Goal: Book appointment/travel/reservation

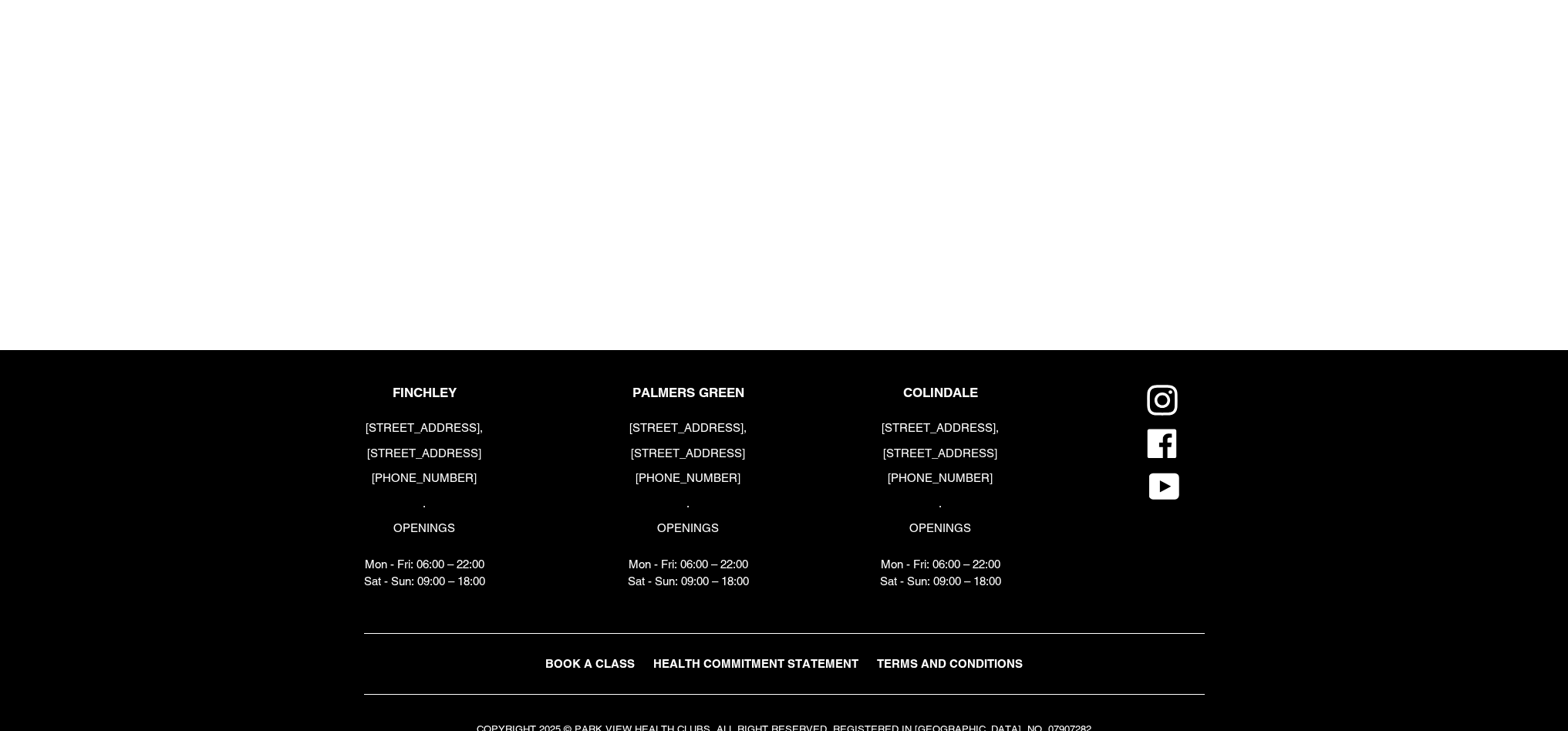
scroll to position [1816, 0]
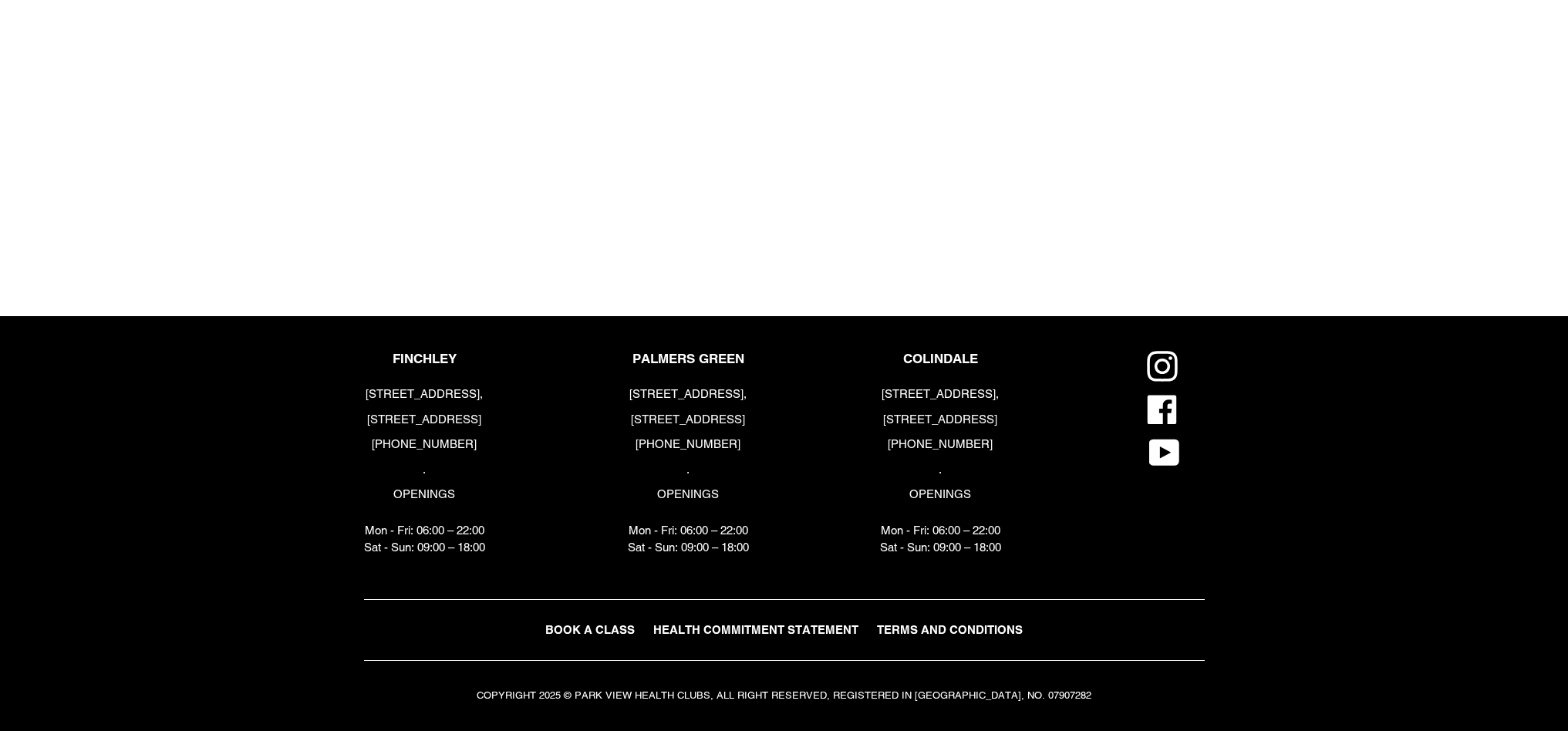
click at [1354, 329] on footer "FINCHLEY 183-191 Ballards Lane, London, N3 1LP +44 (0) 2083461446 . OPENINGS Mo…" at bounding box center [784, 522] width 1568 height 415
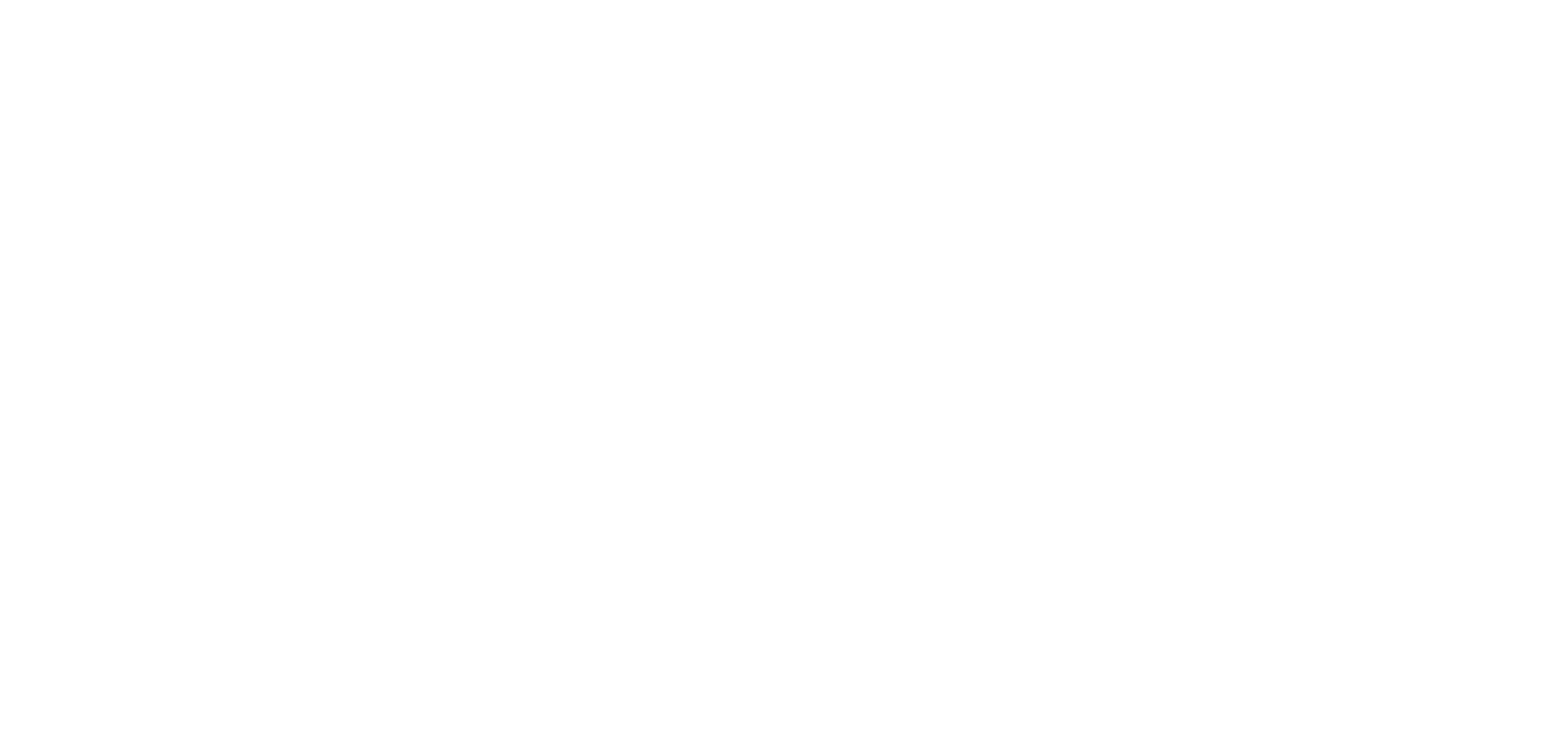
scroll to position [957, 0]
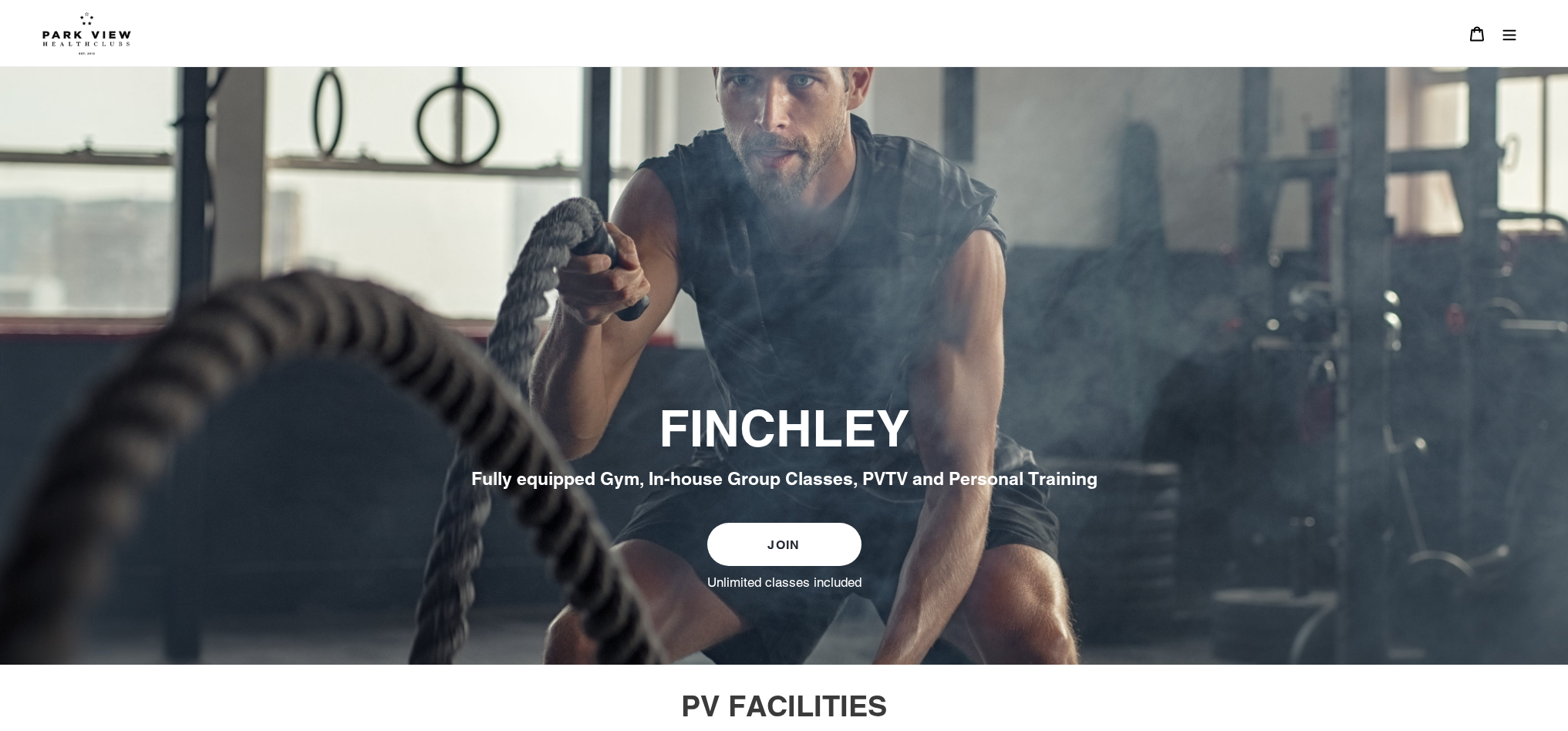
click at [1509, 38] on icon "Menu" at bounding box center [1509, 33] width 15 height 15
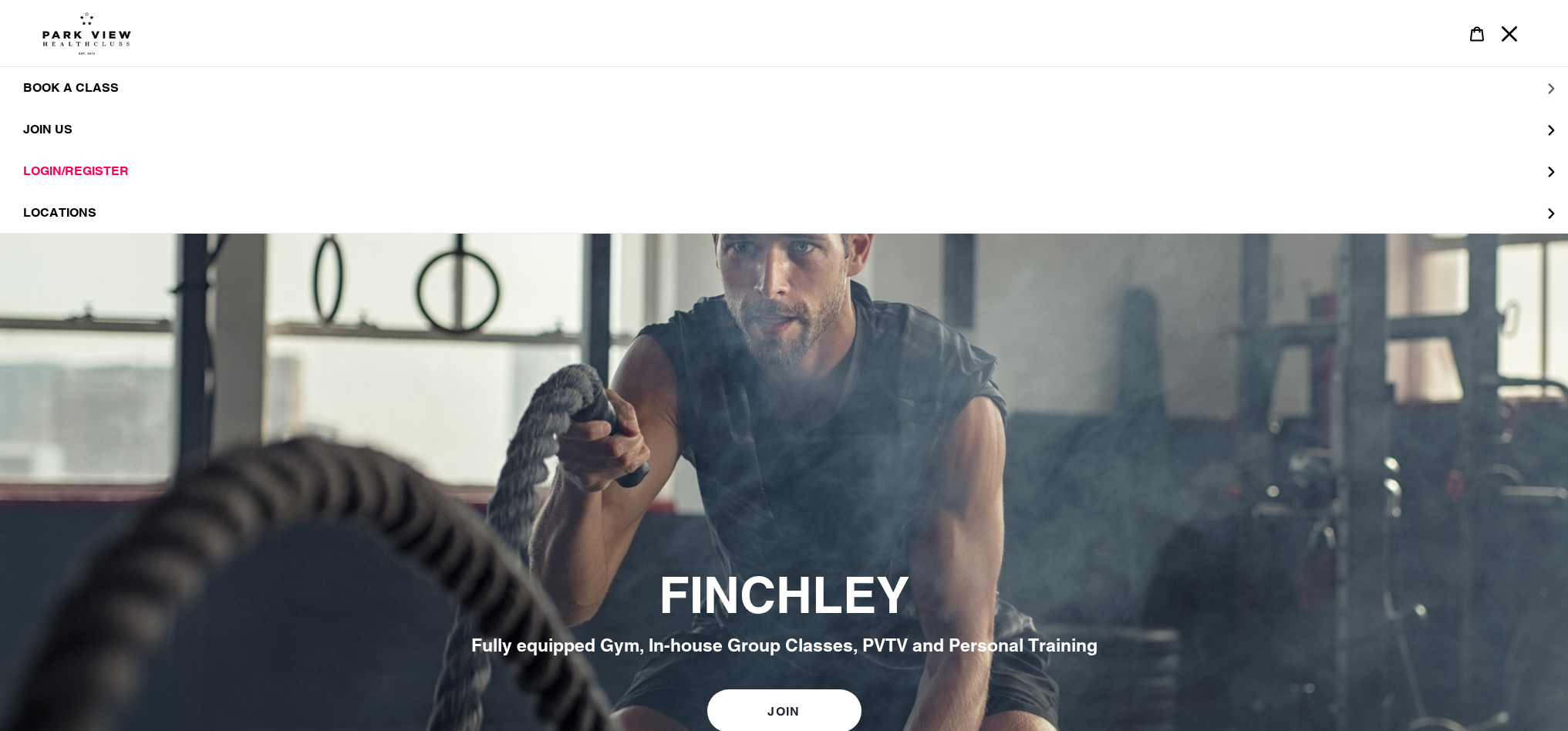
click at [62, 93] on span "BOOK A CLASS" at bounding box center [71, 87] width 95 height 15
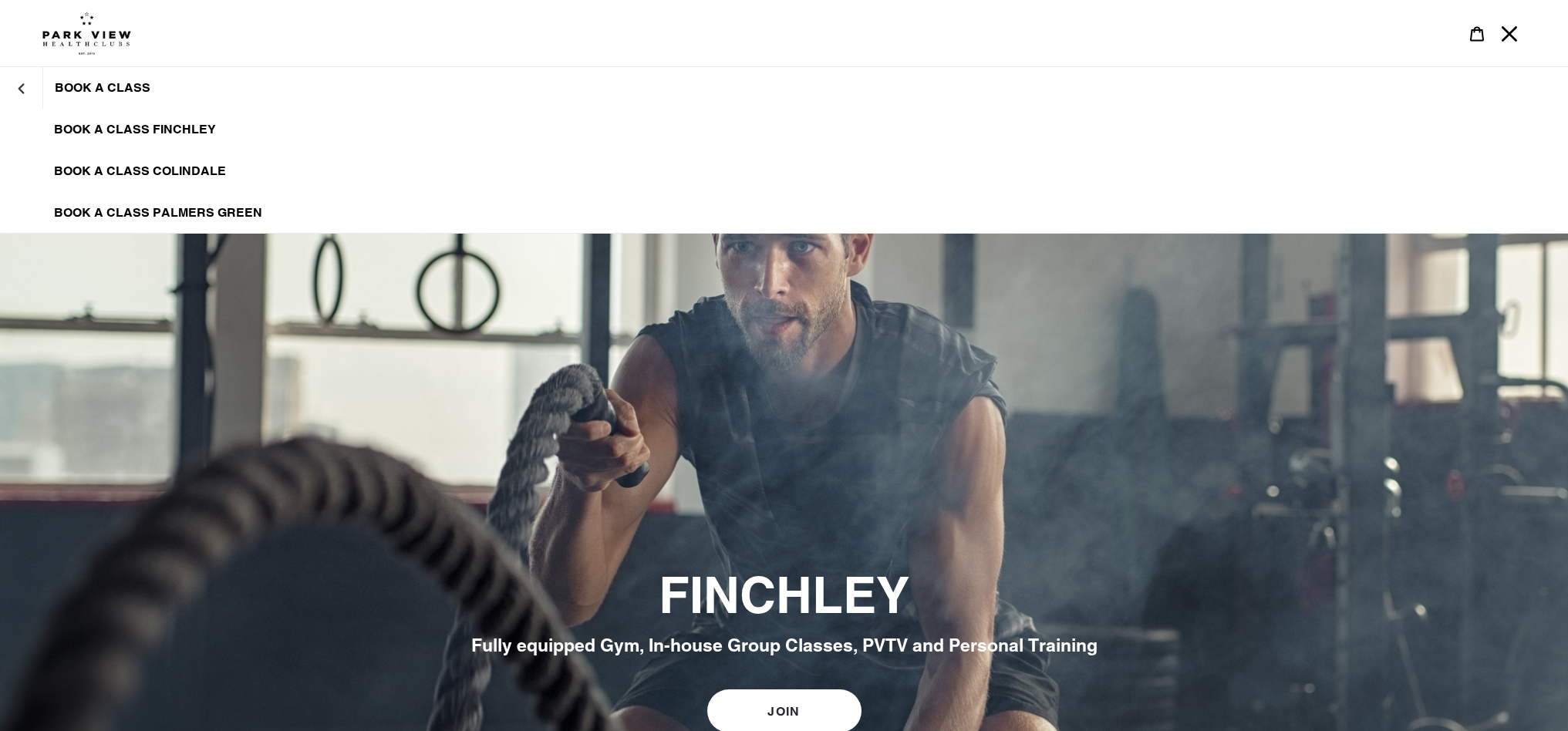
click at [164, 138] on link "BOOK A CLASS FINCHLEY" at bounding box center [784, 129] width 1568 height 41
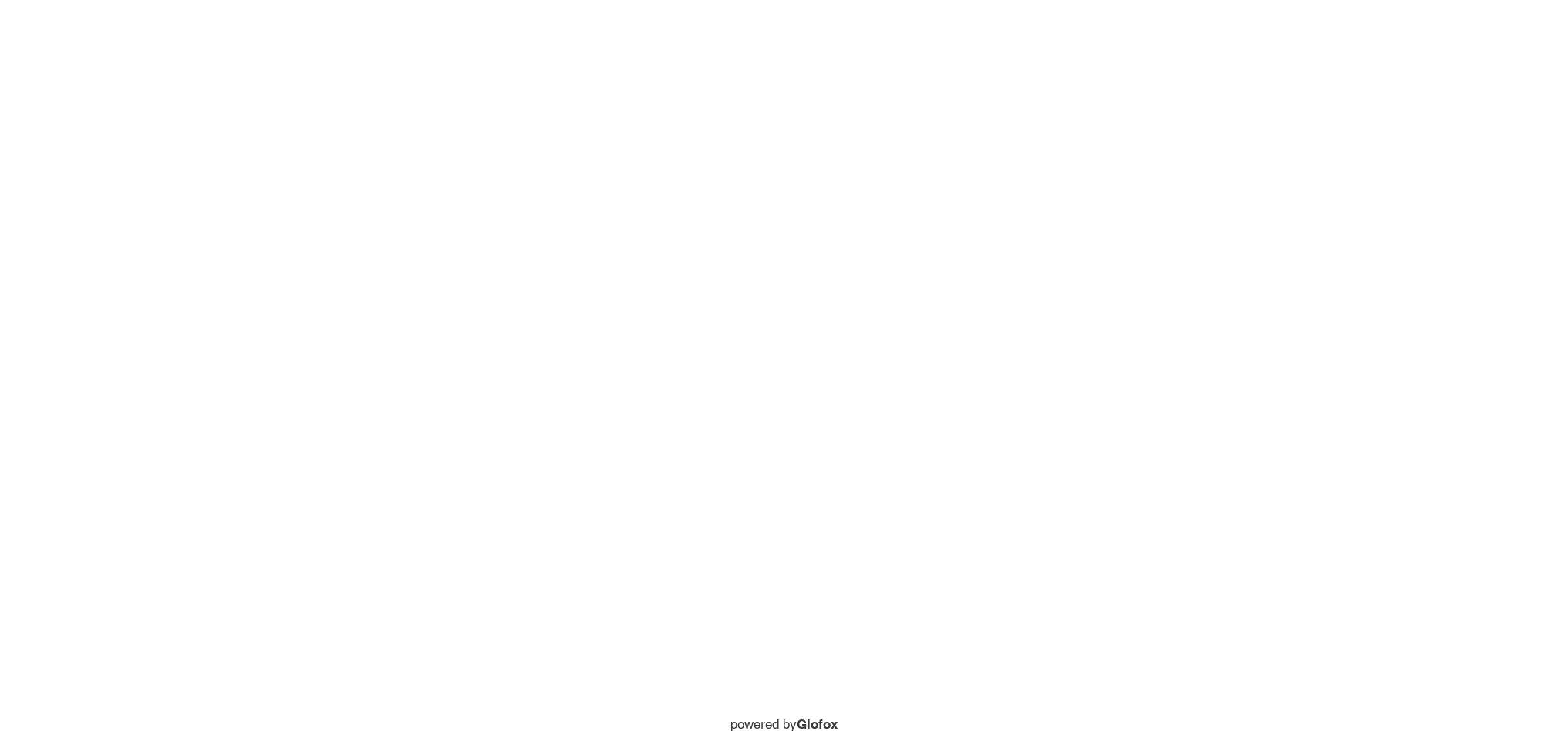
scroll to position [892, 0]
drag, startPoint x: 1562, startPoint y: 334, endPoint x: 1563, endPoint y: 343, distance: 9.1
click at [1563, 343] on div "Login to book powered by Glofox" at bounding box center [784, 405] width 1568 height 999
click at [238, 379] on div "Login to book powered by Glofox" at bounding box center [784, 275] width 1568 height 999
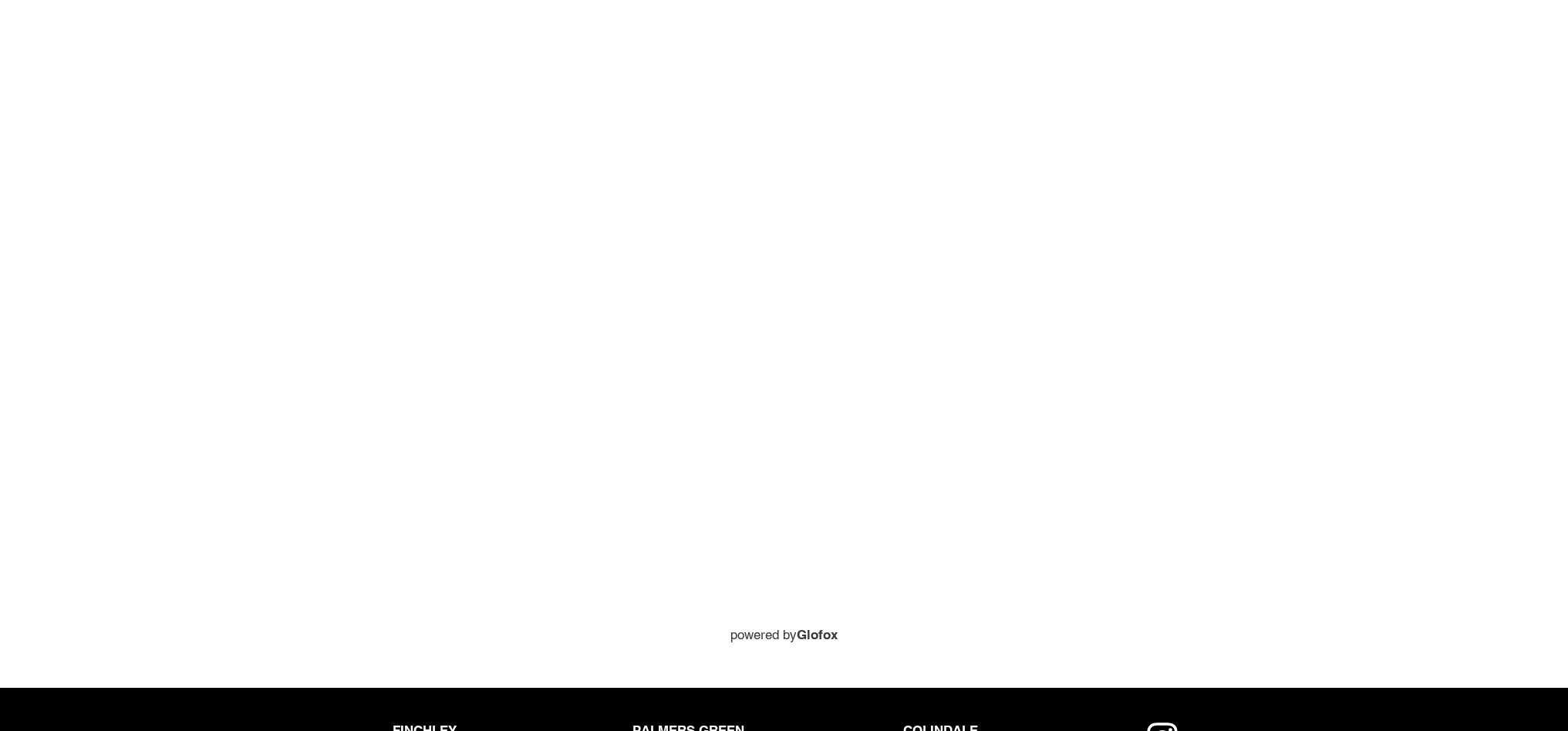
click at [1558, 397] on div "Login to book powered by Glofox" at bounding box center [784, 146] width 1568 height 999
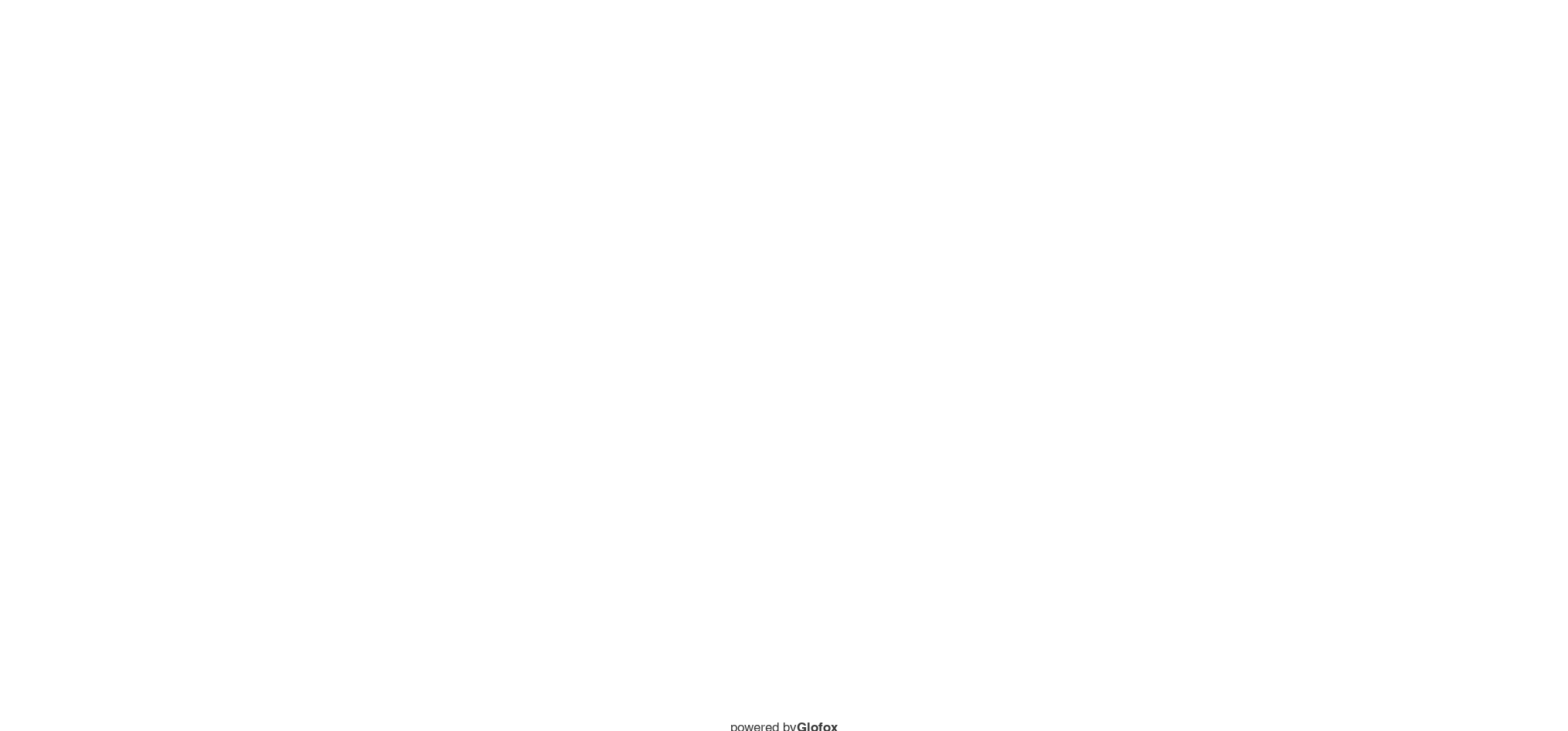
scroll to position [1522, 0]
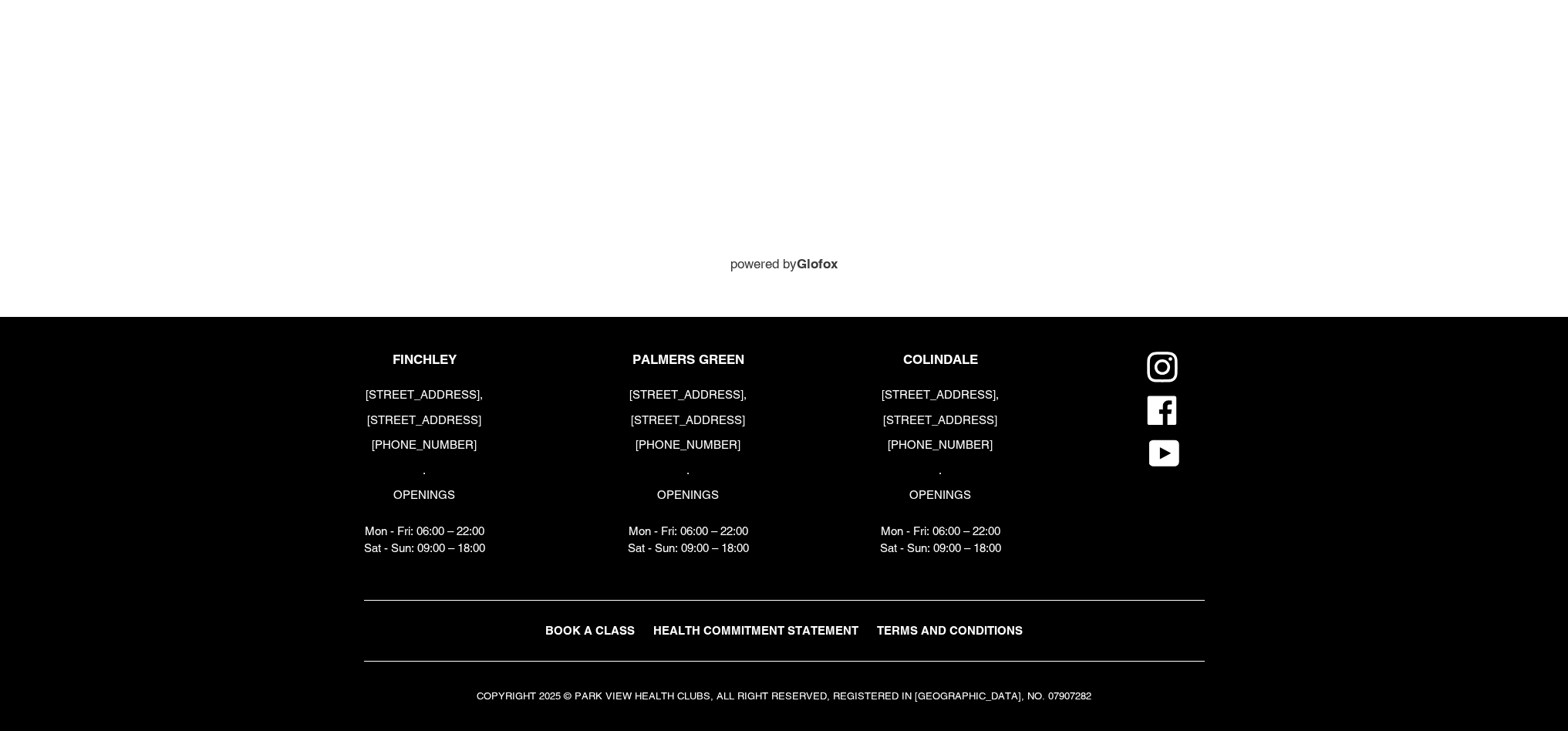
drag, startPoint x: 703, startPoint y: 3, endPoint x: 1555, endPoint y: 278, distance: 895.3
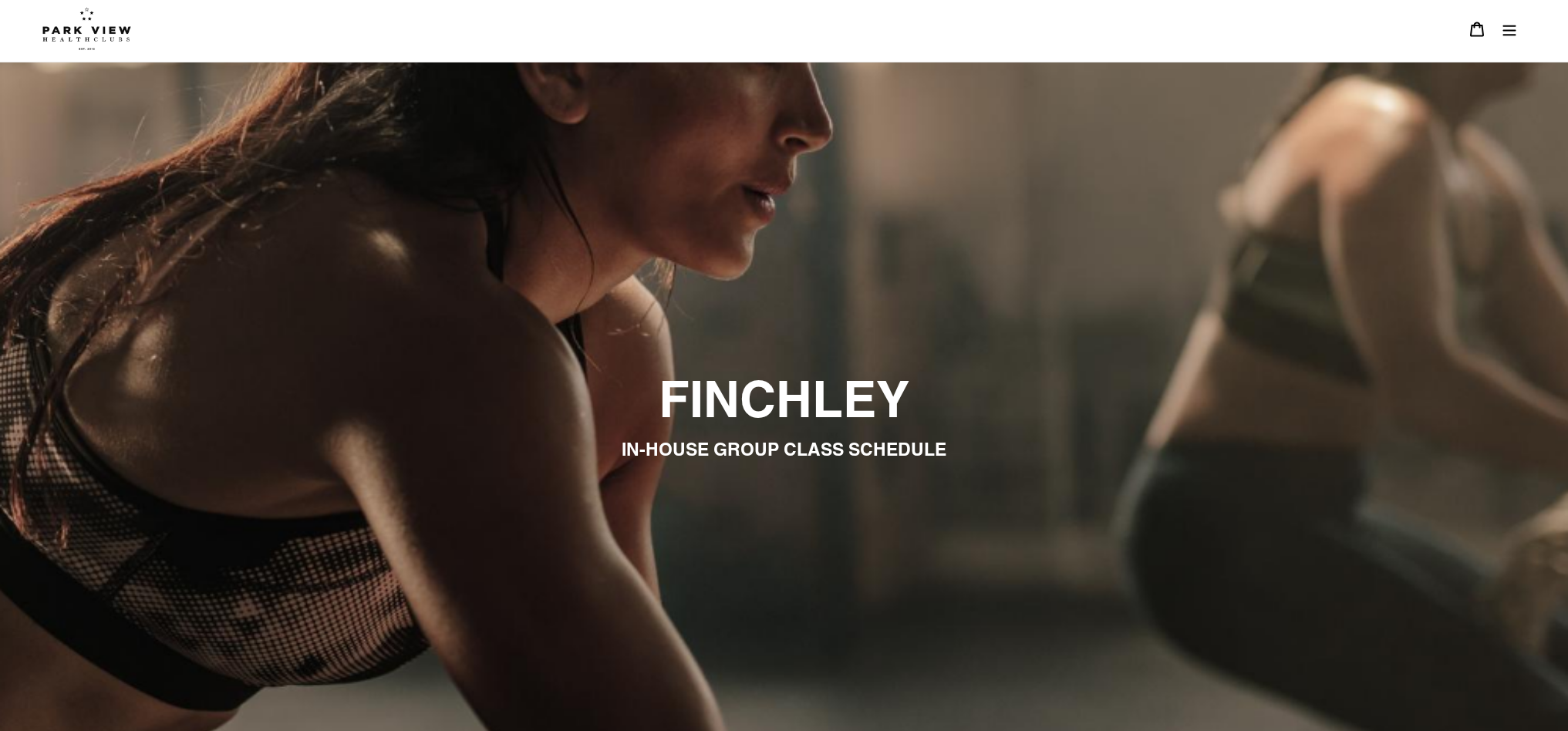
scroll to position [0, 0]
